Goal: Check status: Check status

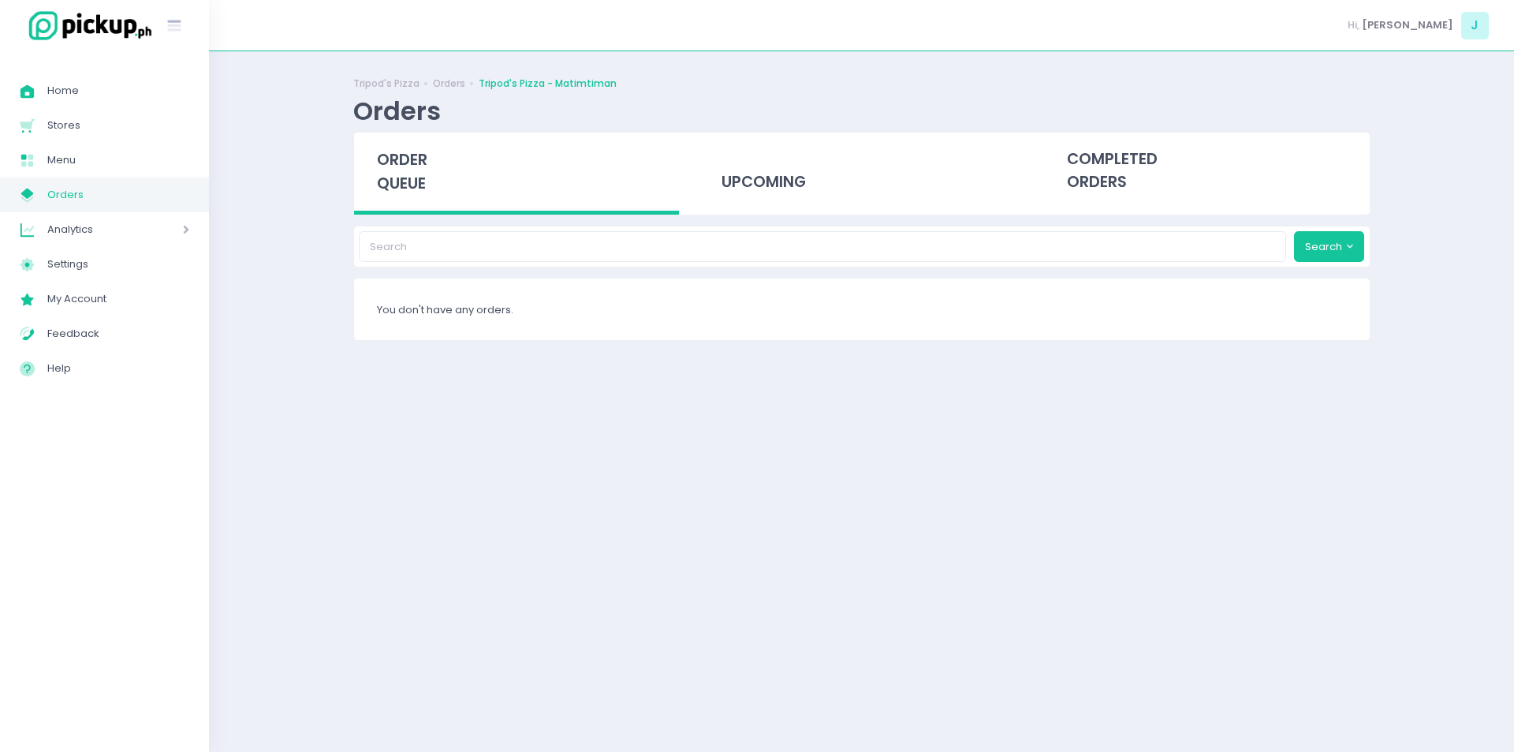
click at [56, 202] on span "Orders" at bounding box center [118, 195] width 142 height 21
click at [80, 192] on span "Orders" at bounding box center [118, 195] width 142 height 21
click at [70, 192] on span "Orders" at bounding box center [118, 195] width 142 height 21
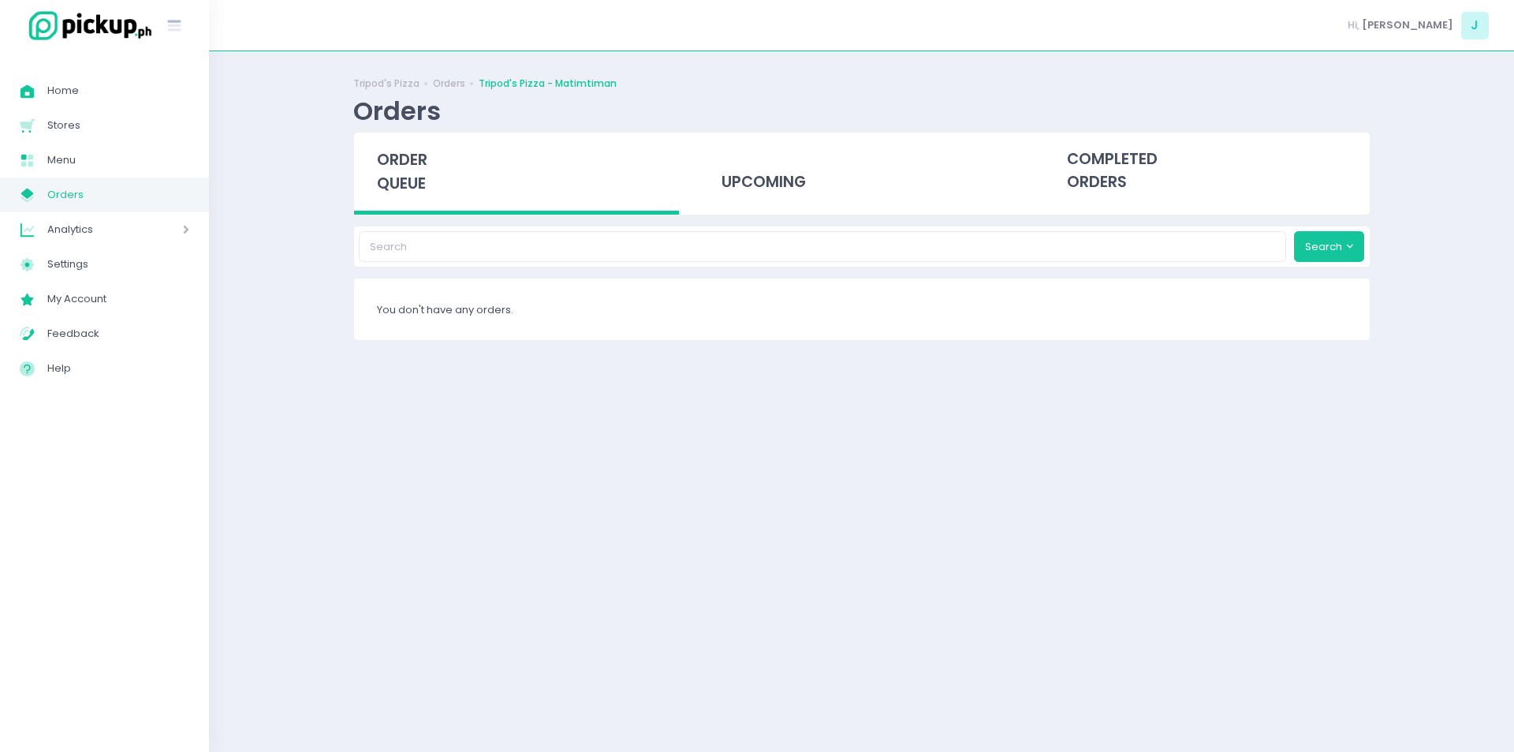
click at [70, 192] on span "Orders" at bounding box center [118, 195] width 142 height 21
click at [88, 203] on span "Orders" at bounding box center [118, 195] width 142 height 21
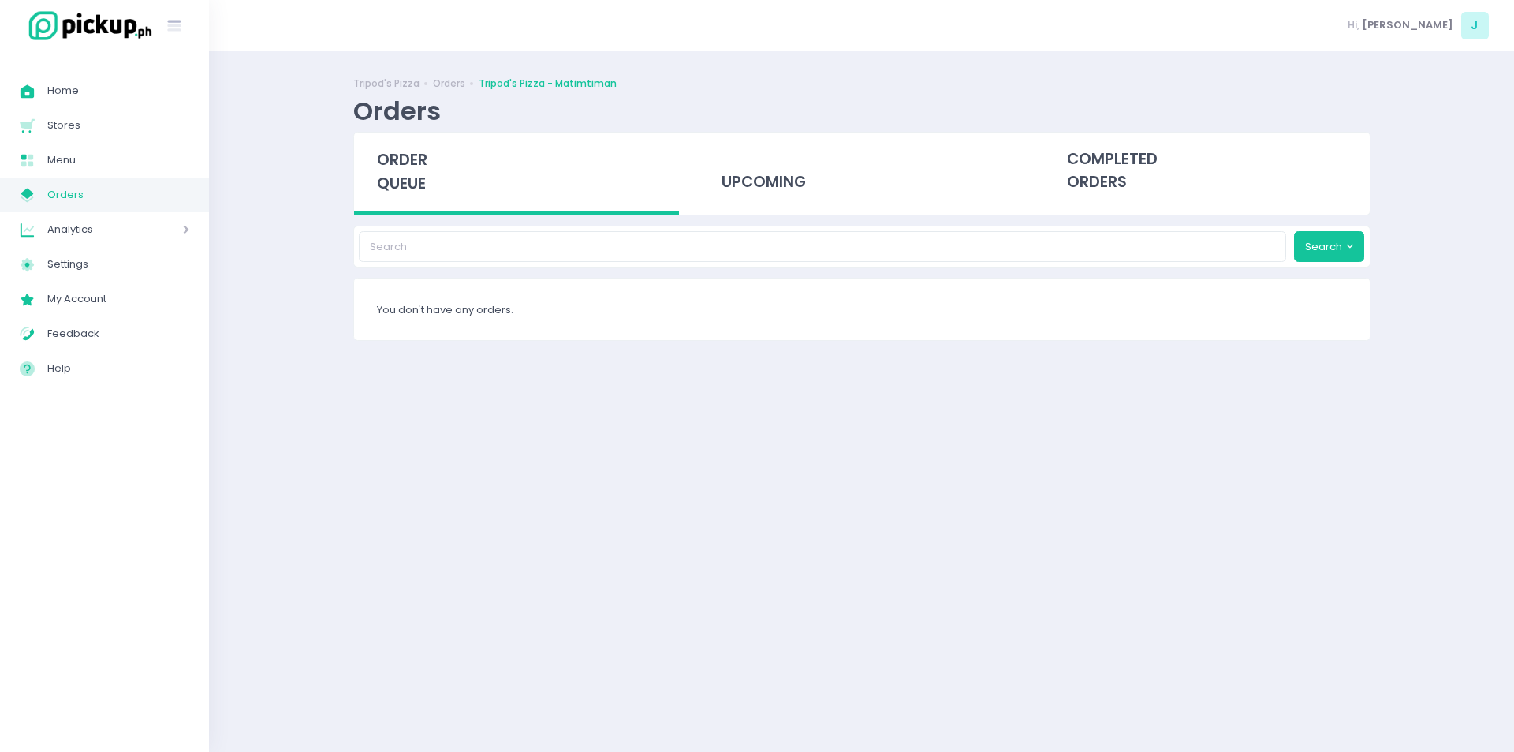
click at [93, 193] on span "Orders" at bounding box center [118, 195] width 142 height 21
click at [136, 200] on span "Orders" at bounding box center [118, 195] width 142 height 21
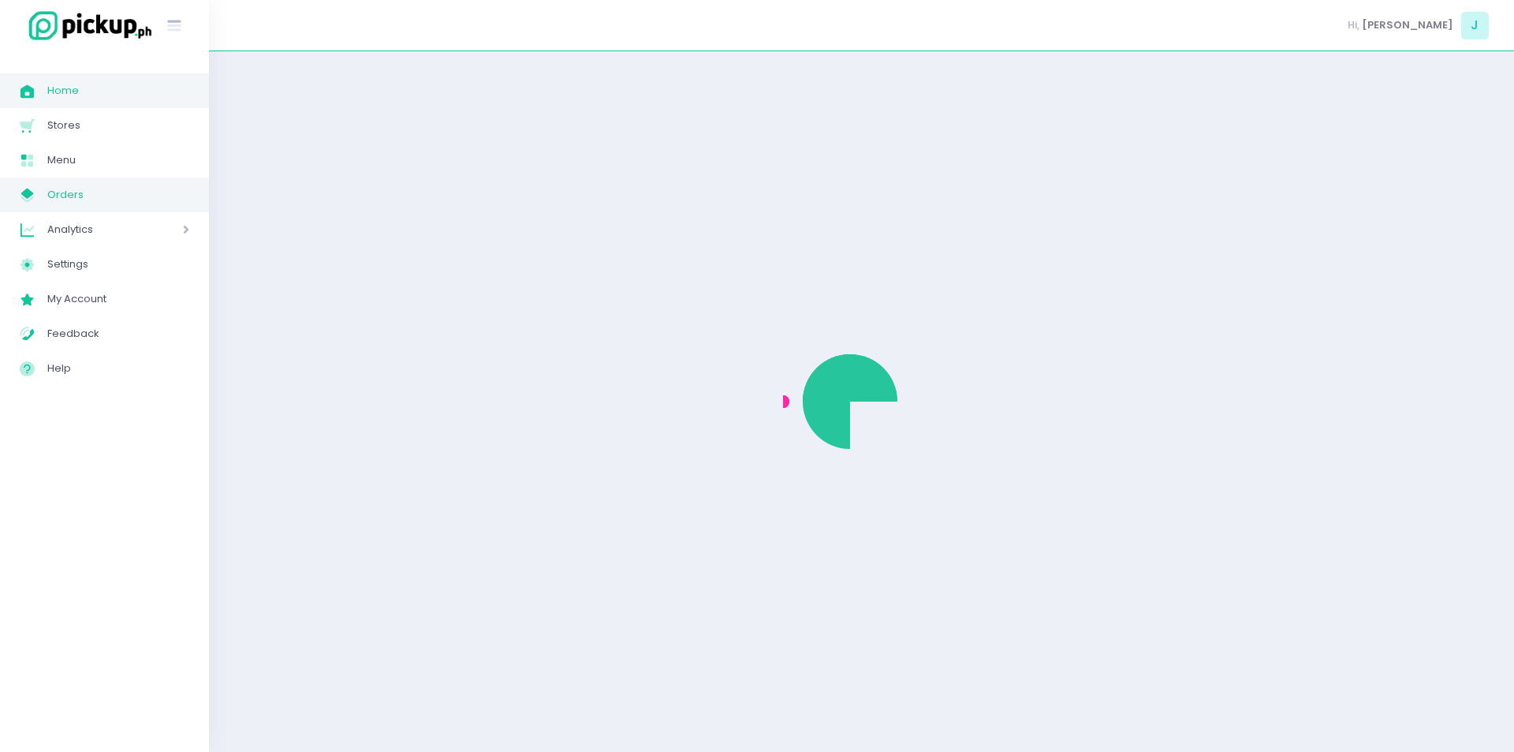
click at [63, 96] on span "Home" at bounding box center [118, 90] width 142 height 21
click at [84, 95] on span "Home" at bounding box center [118, 90] width 142 height 21
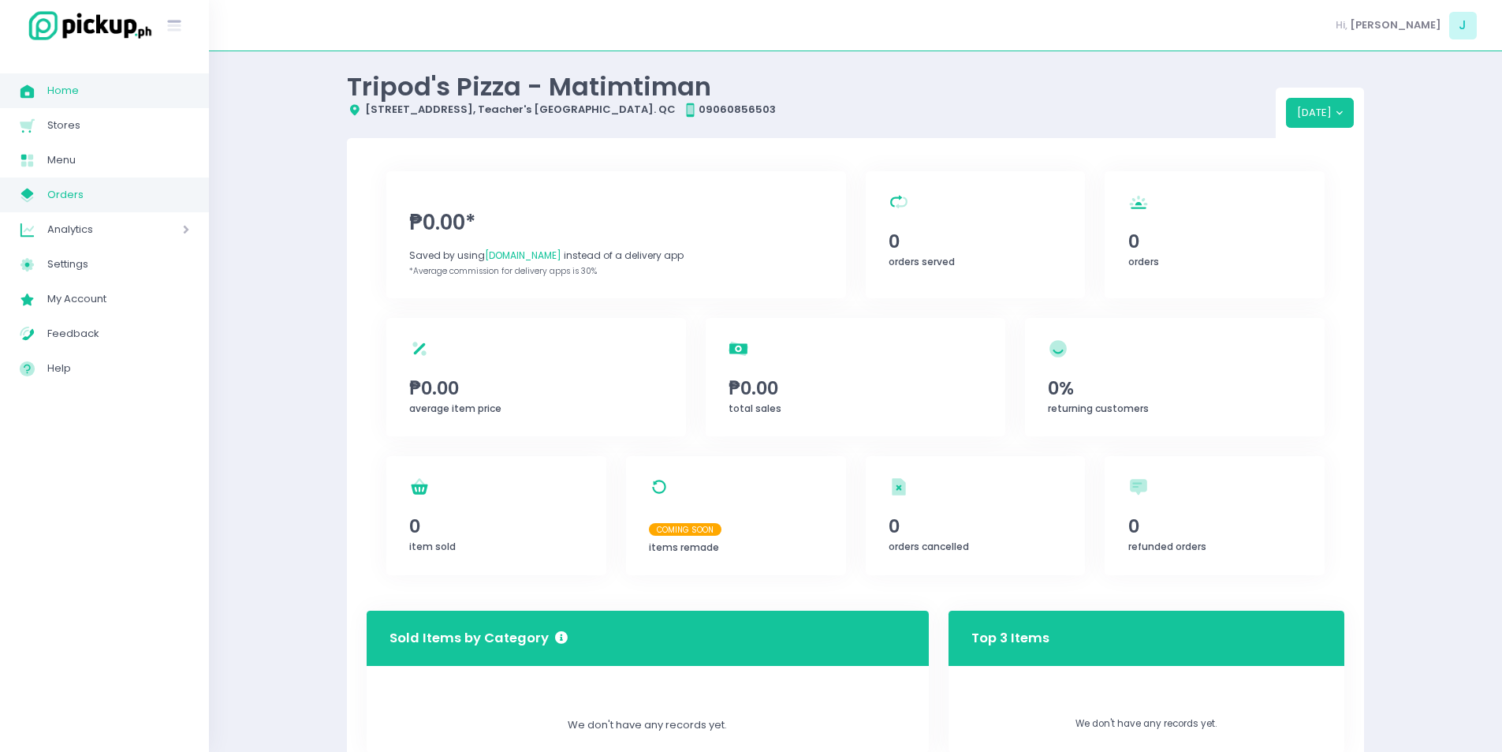
click at [72, 195] on span "Orders" at bounding box center [118, 195] width 142 height 21
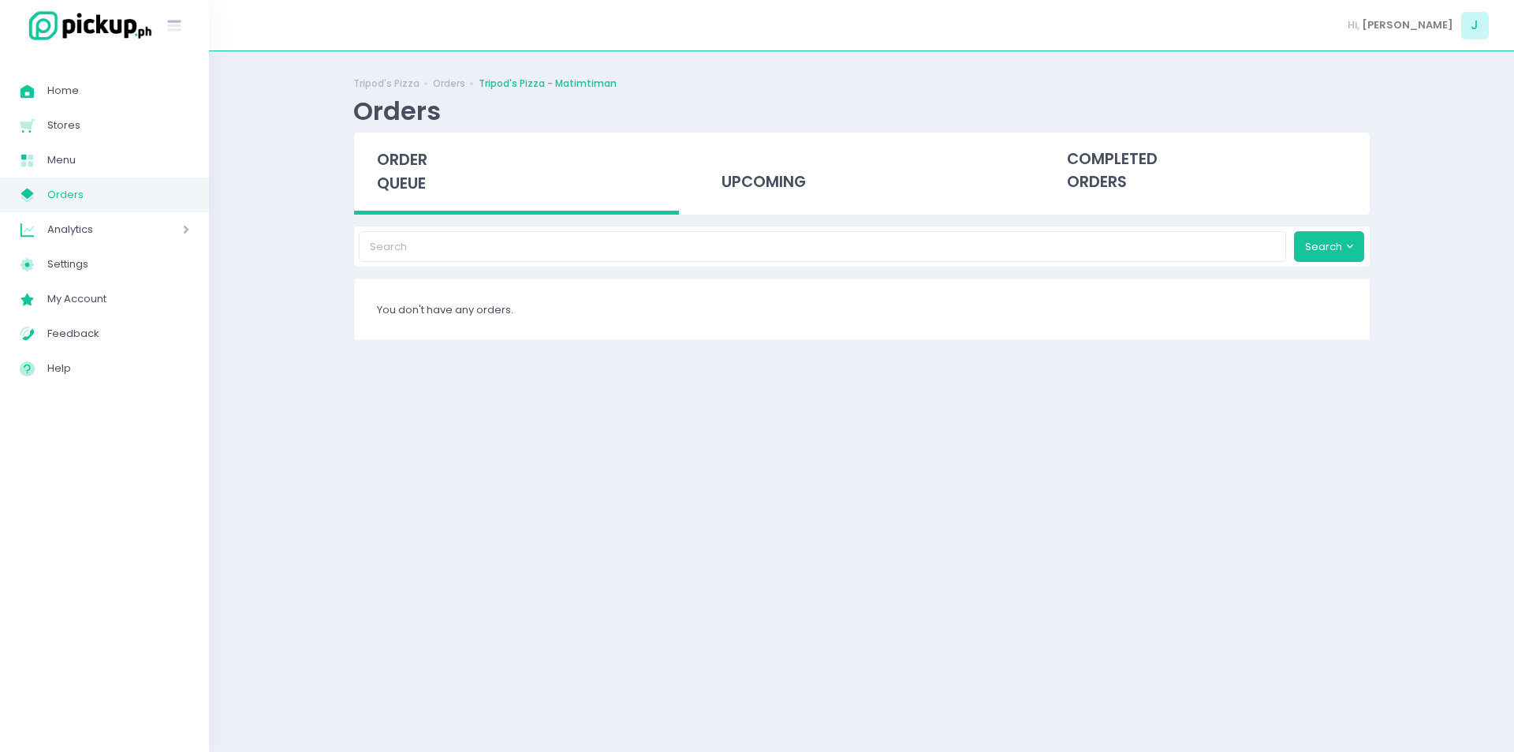
click at [109, 201] on span "Orders" at bounding box center [118, 195] width 142 height 21
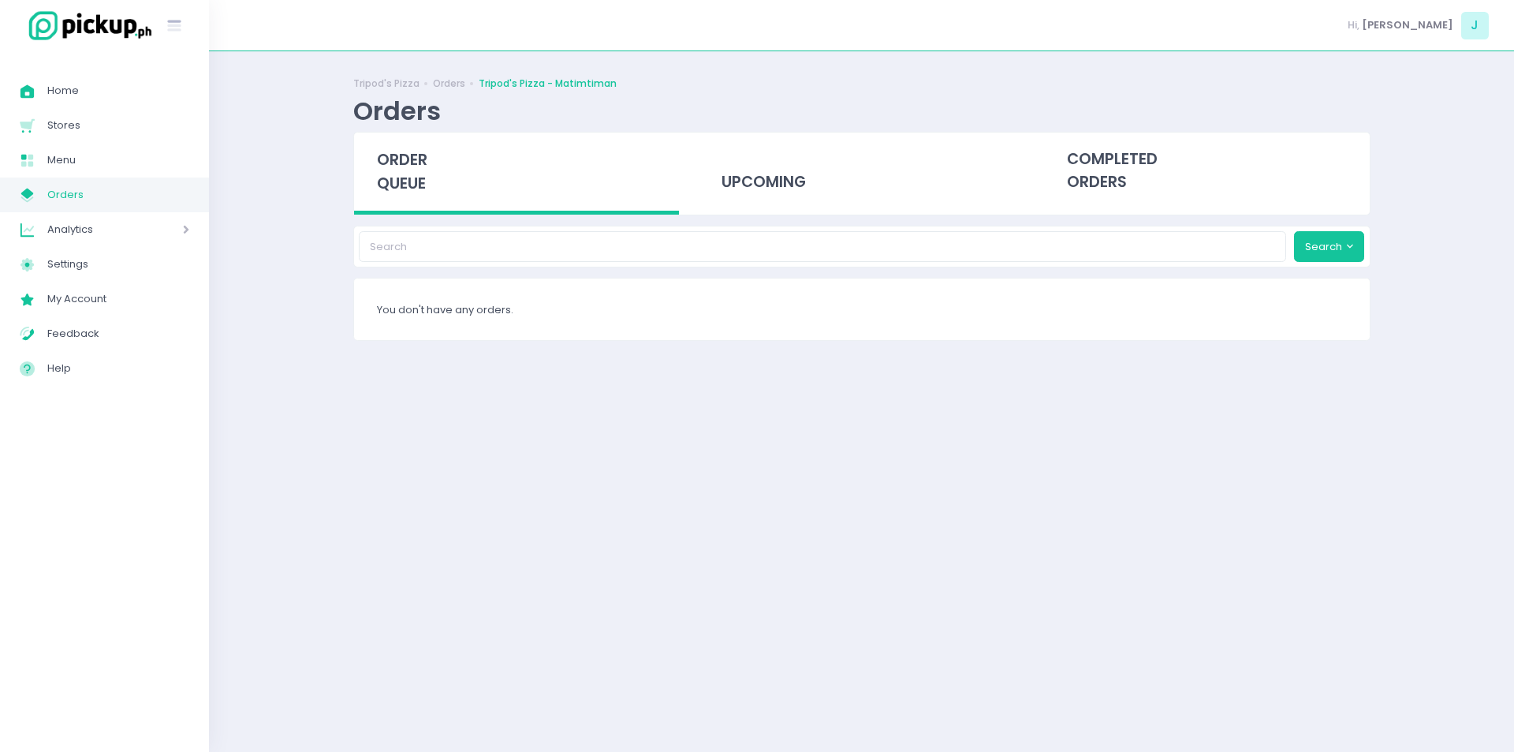
click at [109, 201] on span "Orders" at bounding box center [118, 195] width 142 height 21
click at [96, 201] on span "Orders" at bounding box center [118, 195] width 142 height 21
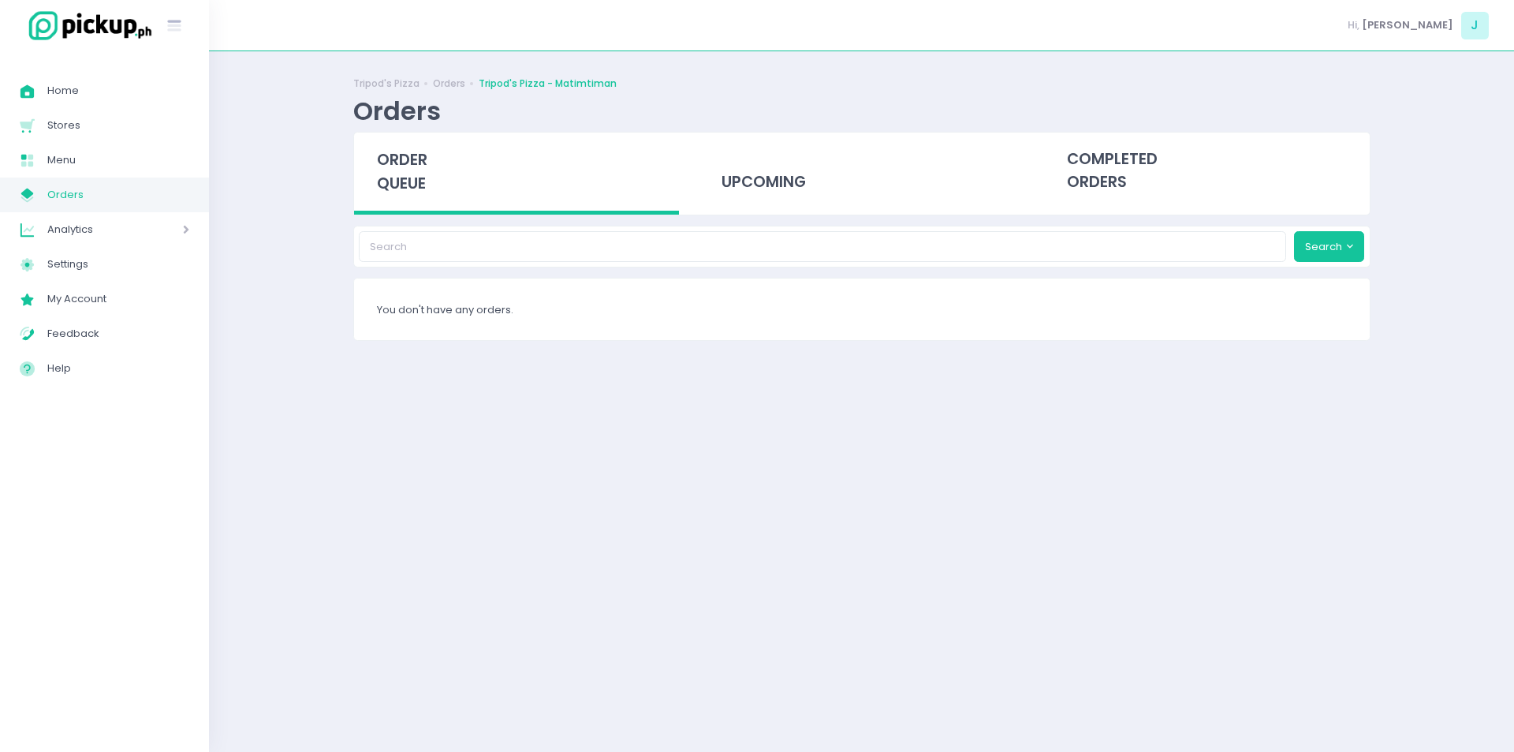
click at [96, 201] on span "Orders" at bounding box center [118, 195] width 142 height 21
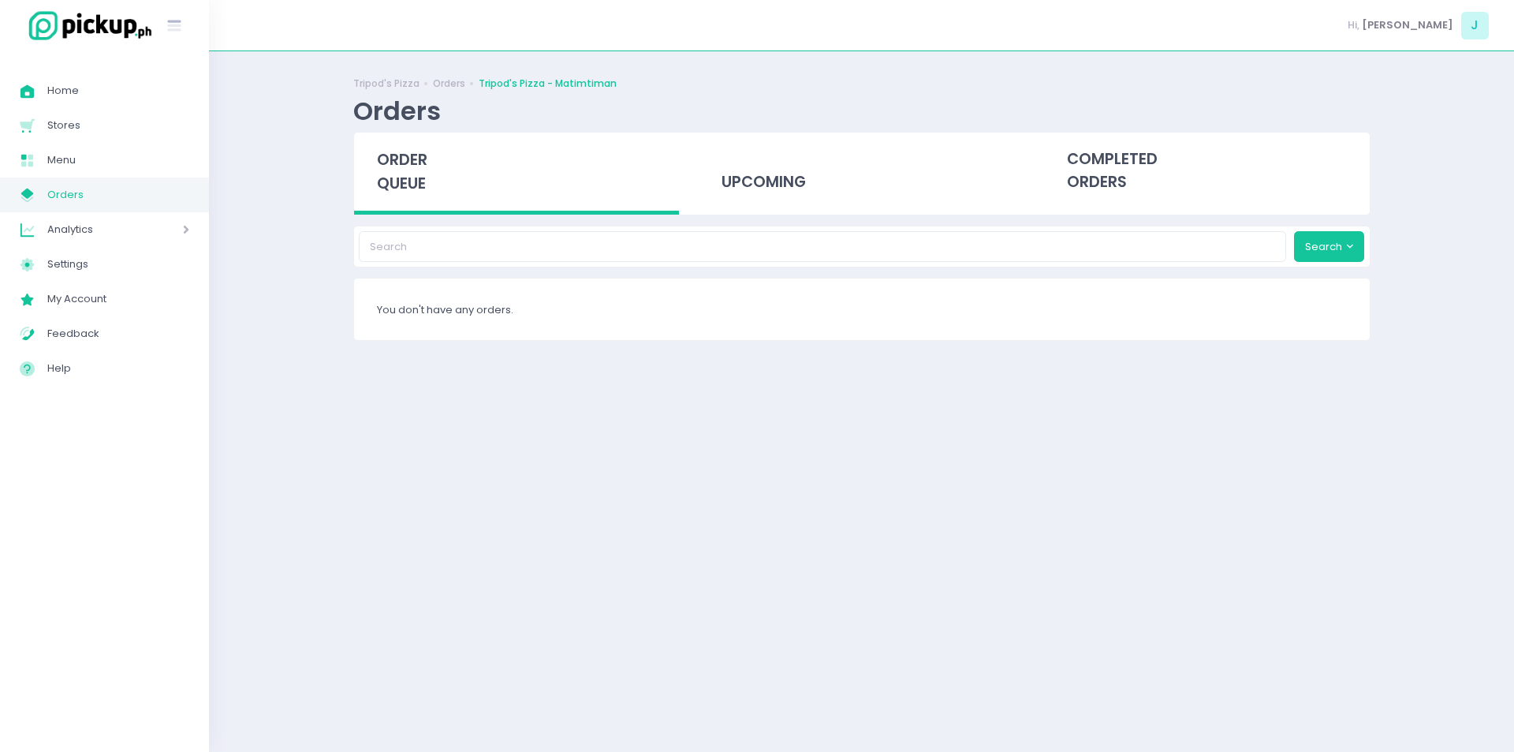
click at [96, 201] on span "Orders" at bounding box center [118, 195] width 142 height 21
